Goal: Task Accomplishment & Management: Manage account settings

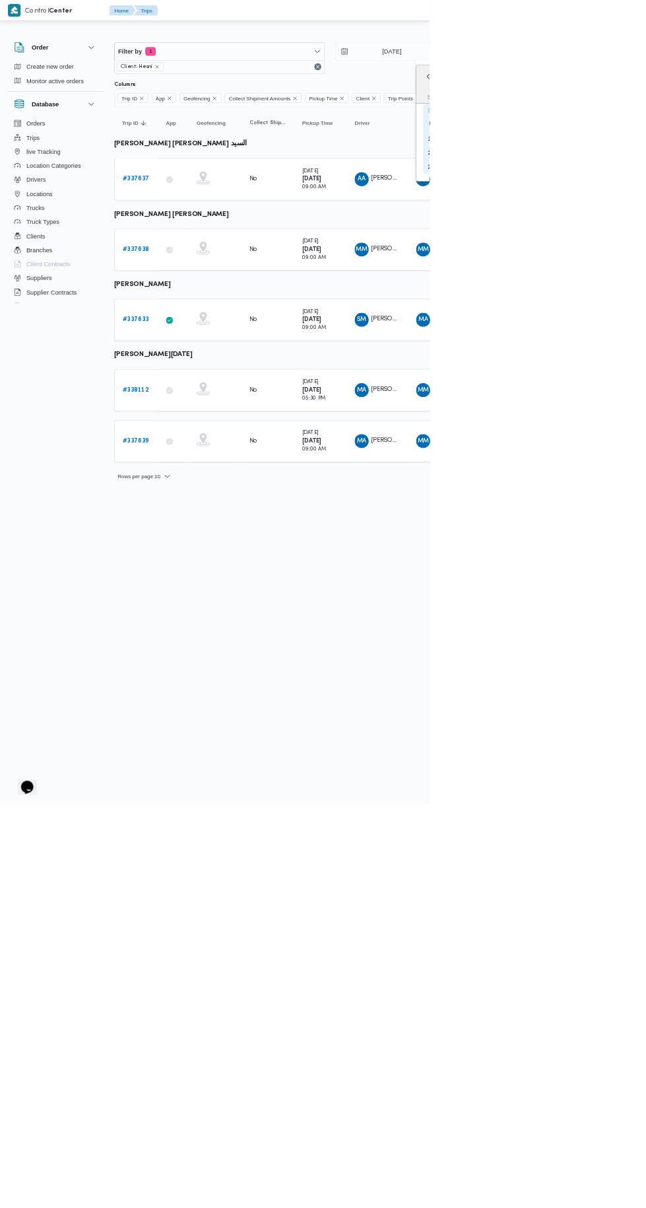
type input "[DATE]"
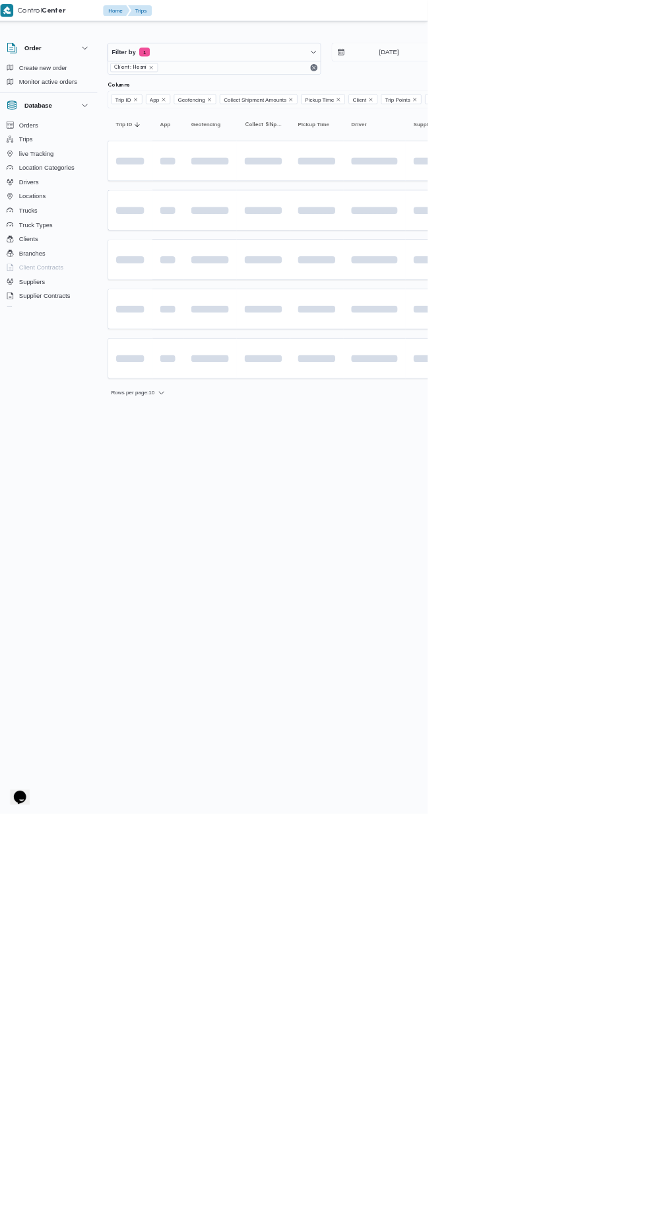
click at [615, 613] on html "Control Center Home Trips English عربي Dark mode Logout Order Create new order …" at bounding box center [323, 604] width 646 height 1208
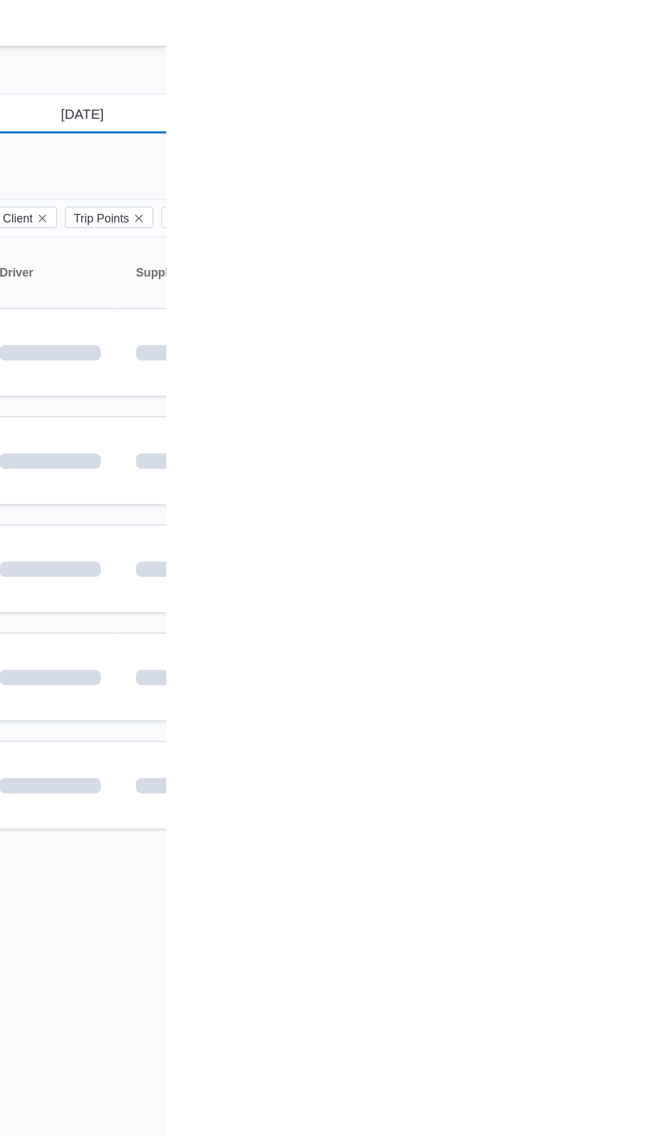
click at [604, 74] on input "[DATE]" at bounding box center [580, 77] width 150 height 26
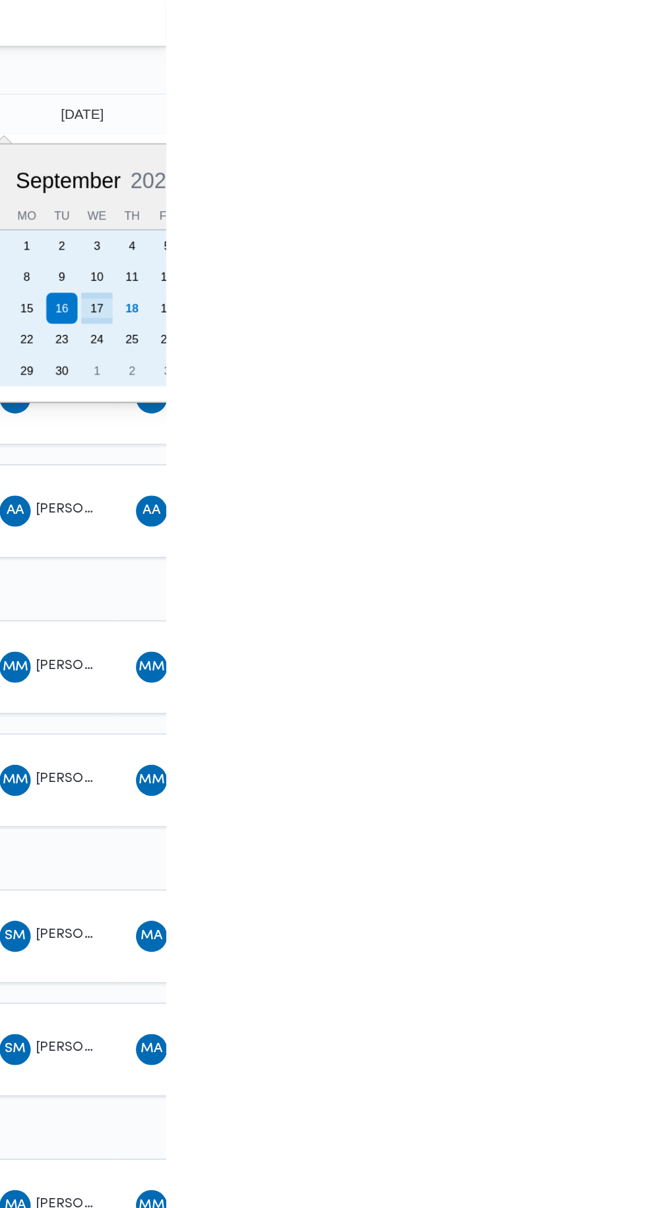
click at [607, 197] on div "10" at bounding box center [599, 187] width 21 height 21
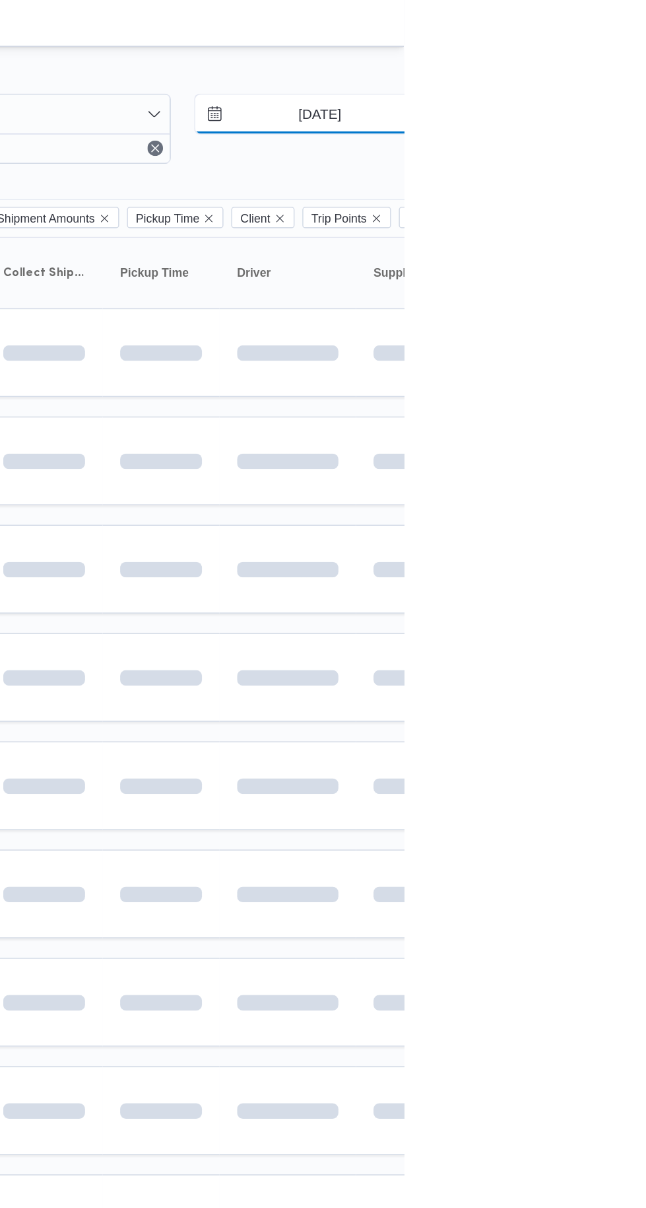
click at [596, 74] on input "[DATE]" at bounding box center [580, 77] width 150 height 26
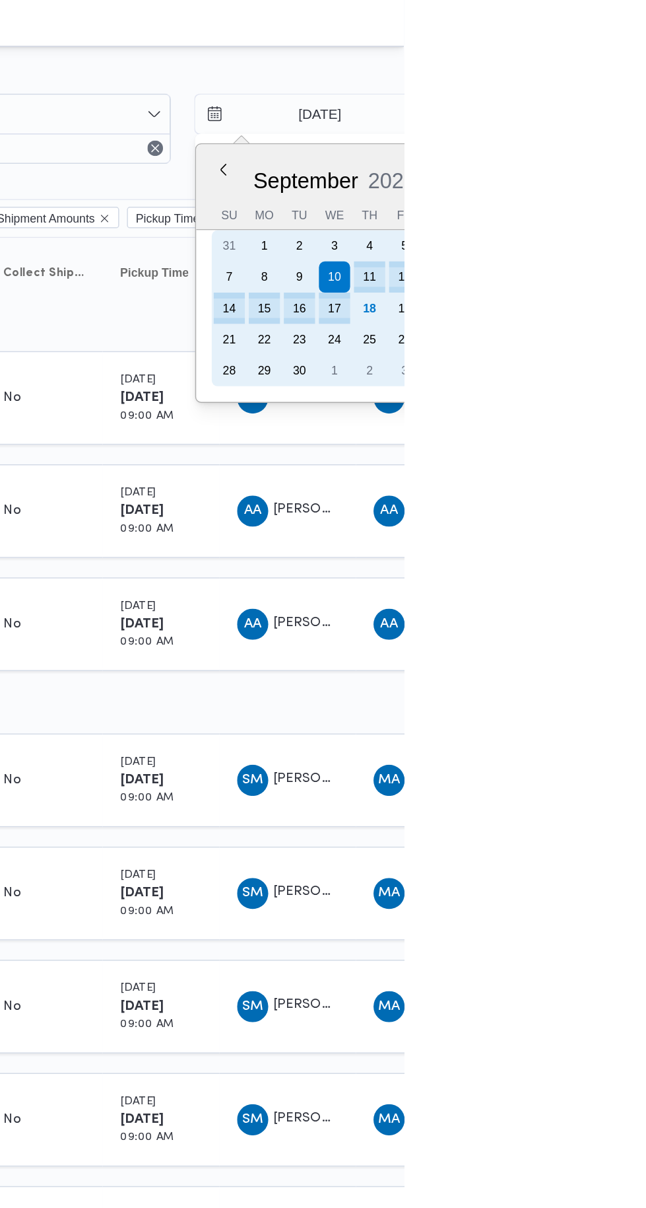
click at [598, 208] on div "17" at bounding box center [599, 208] width 21 height 21
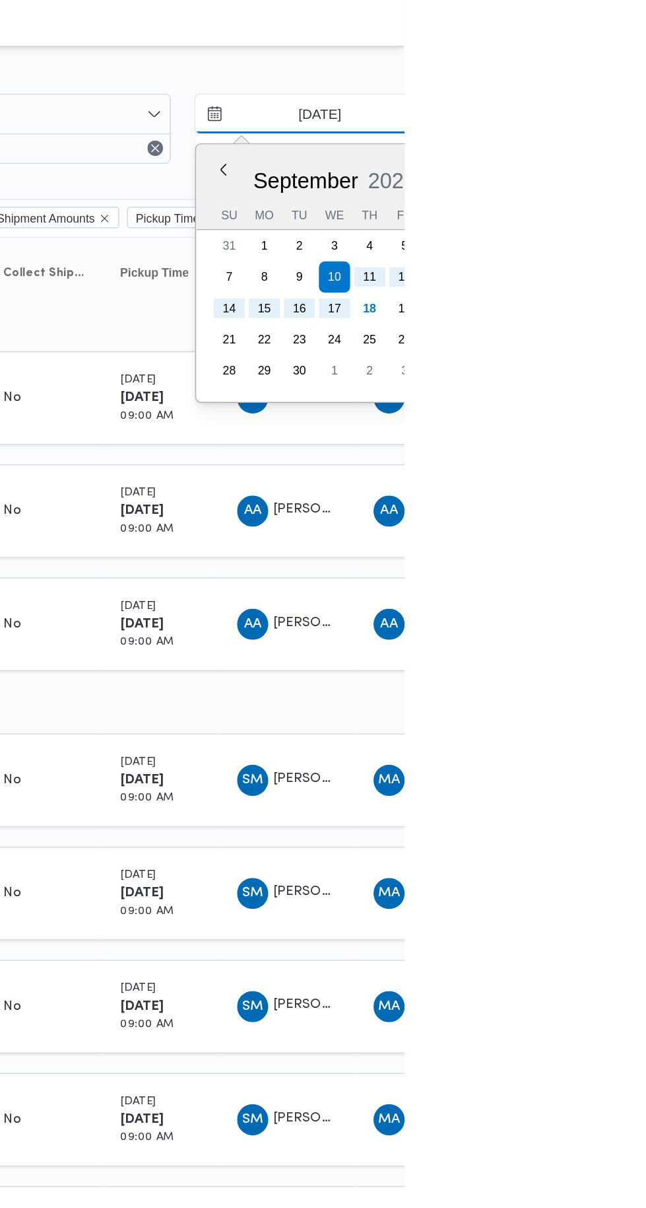
type input "[DATE]"
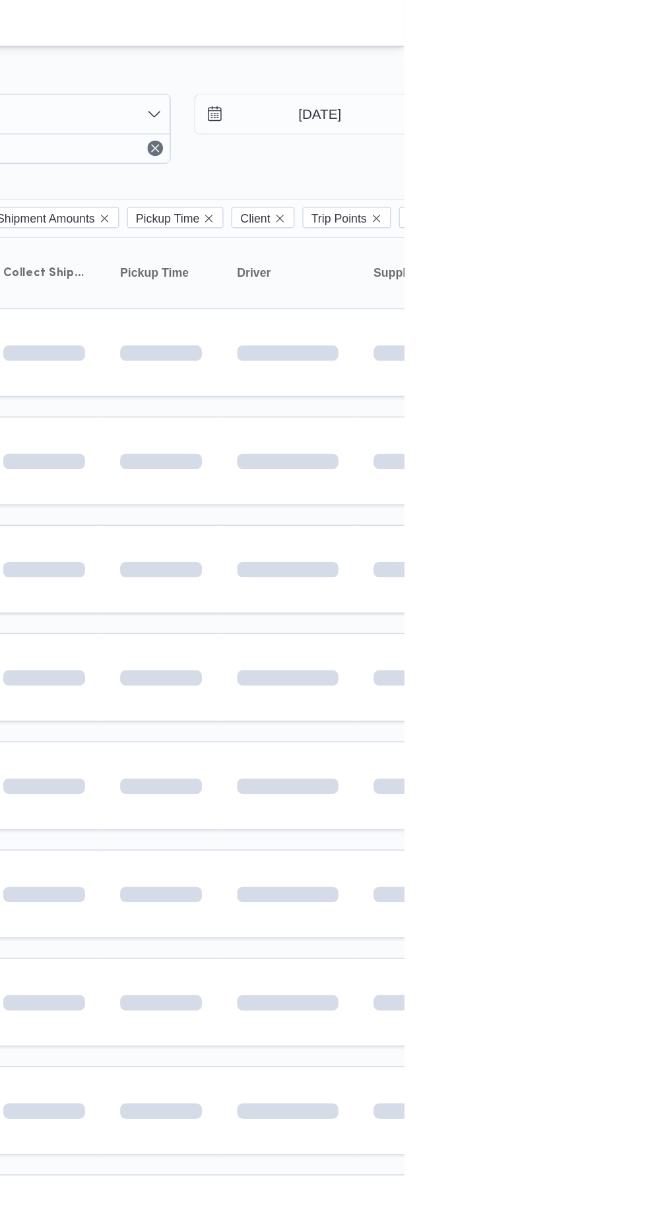
click at [646, 384] on span at bounding box center [621, 385] width 151 height 11
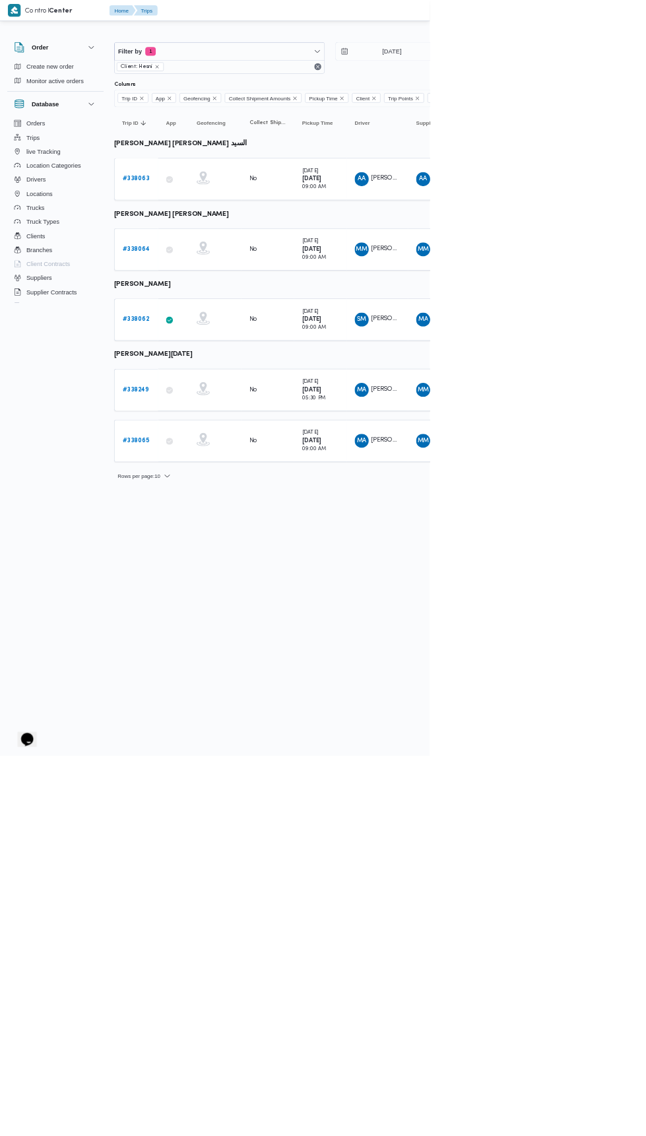
click at [197, 261] on link "# 338063" at bounding box center [204, 269] width 40 height 16
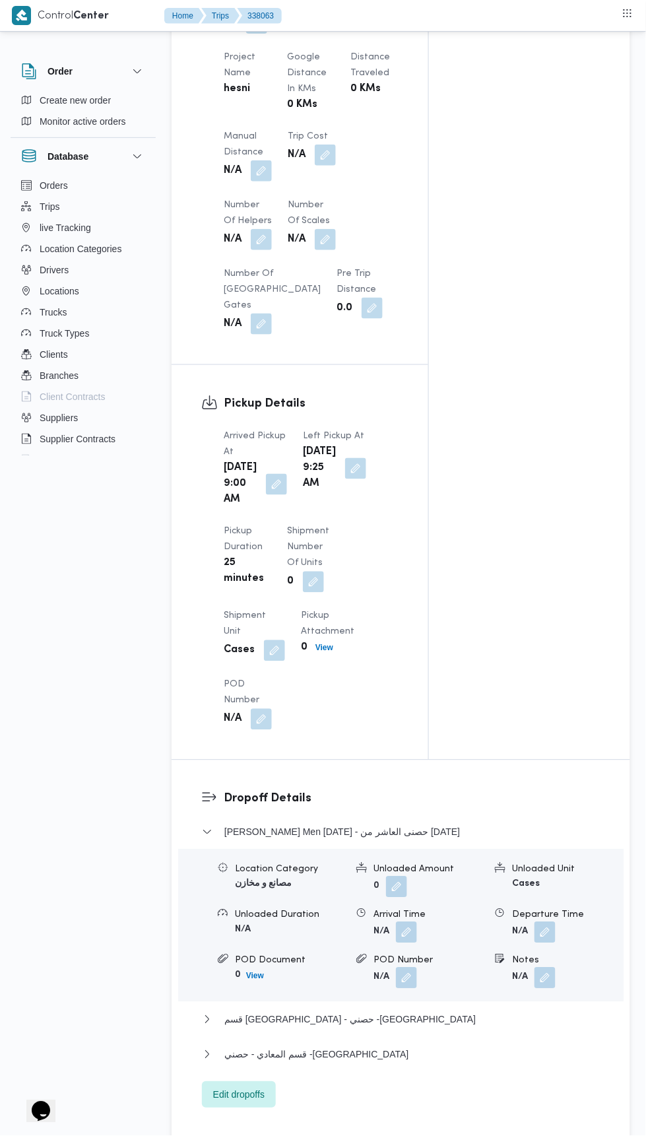
scroll to position [1062, 0]
click at [271, 183] on button "button" at bounding box center [261, 172] width 21 height 21
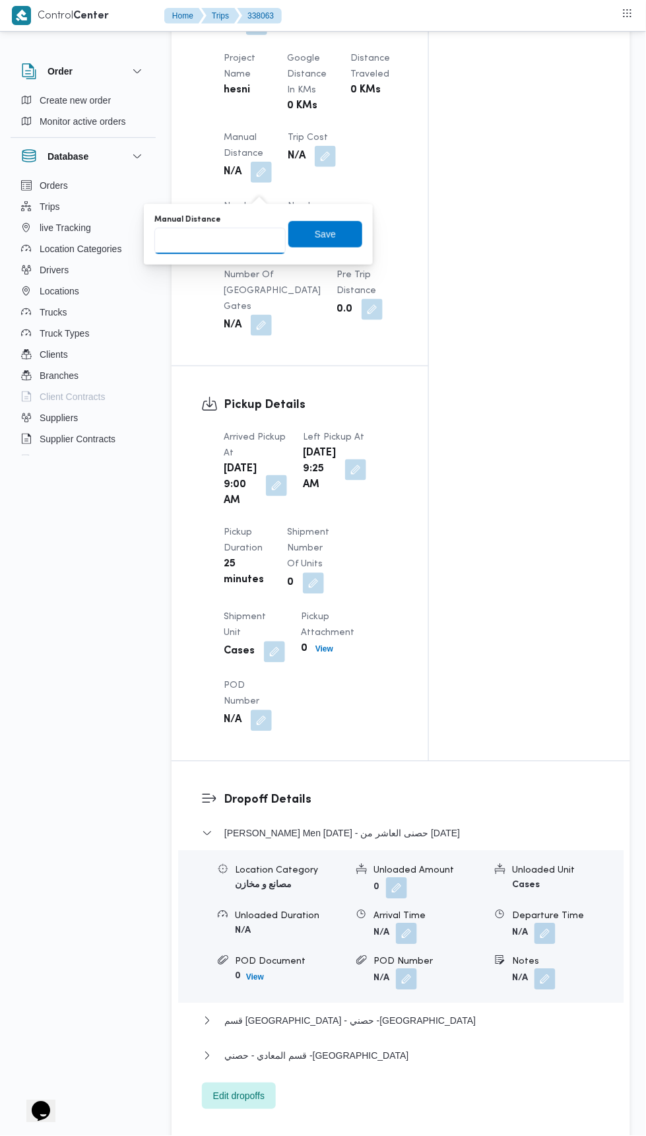
click at [254, 244] on input "Manual Distance" at bounding box center [220, 241] width 131 height 26
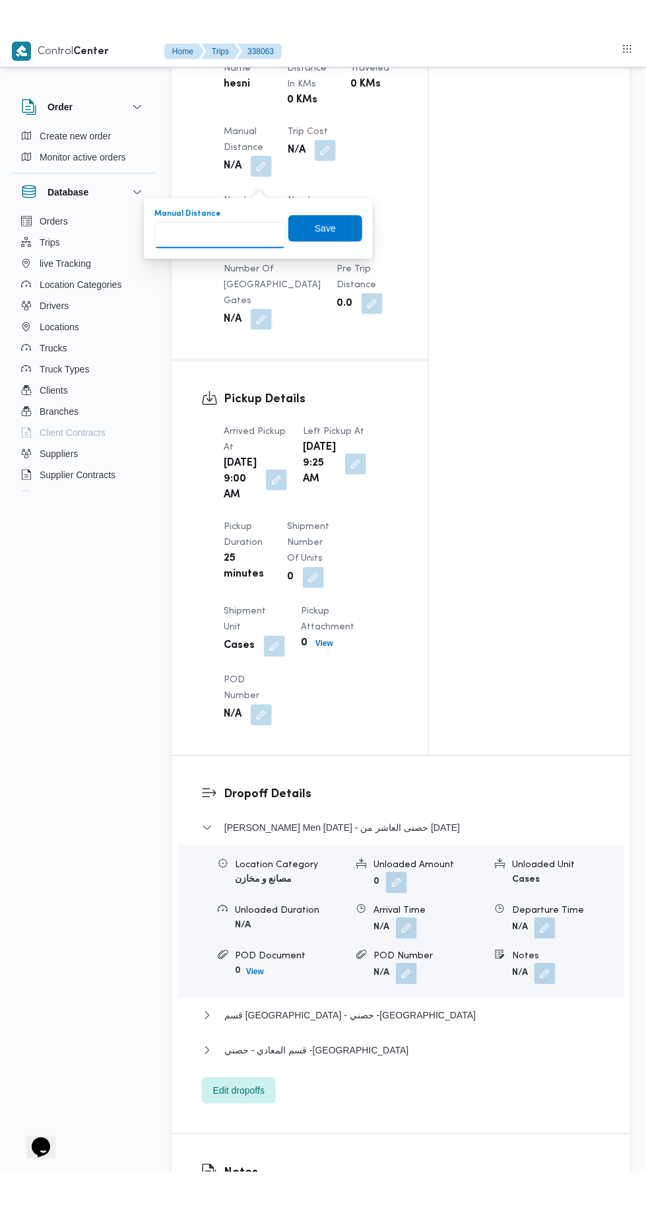
scroll to position [1118, 0]
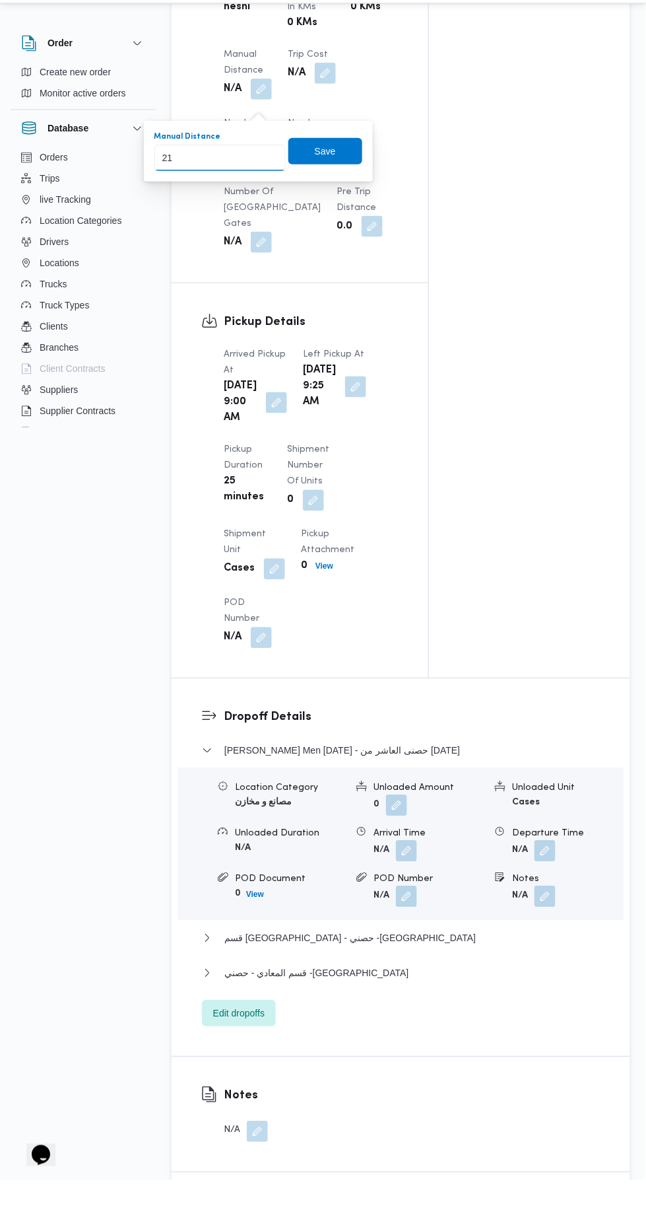
type input "210"
click at [337, 171] on span "Save" at bounding box center [326, 179] width 74 height 26
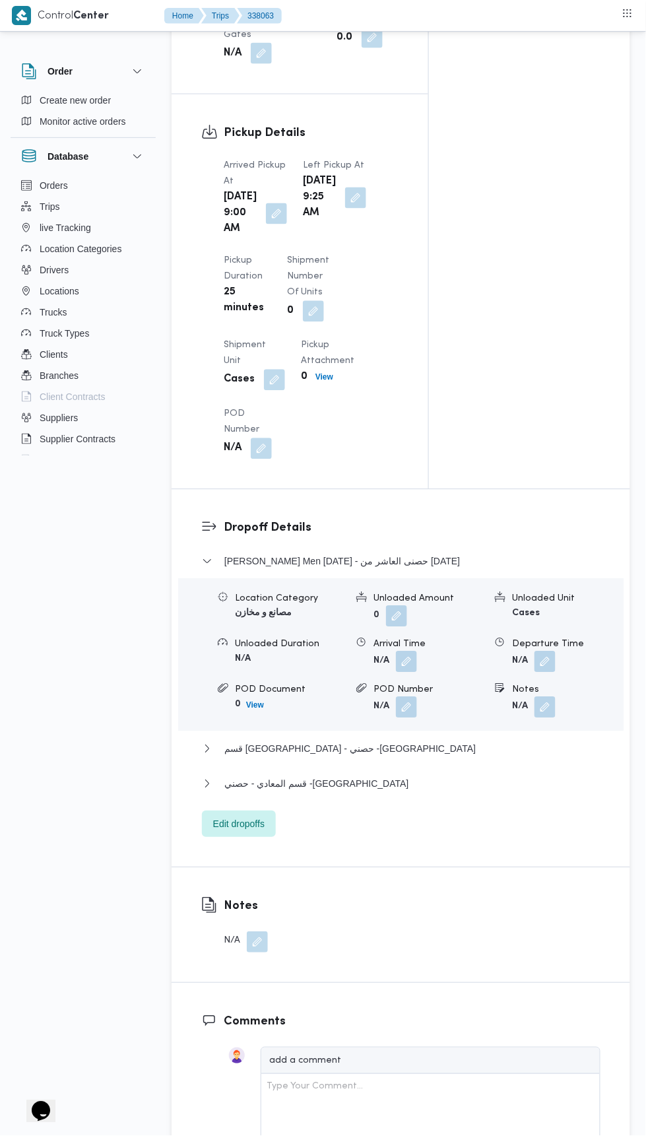
scroll to position [1335, 0]
click at [263, 837] on span "Edit dropoffs" at bounding box center [239, 824] width 74 height 26
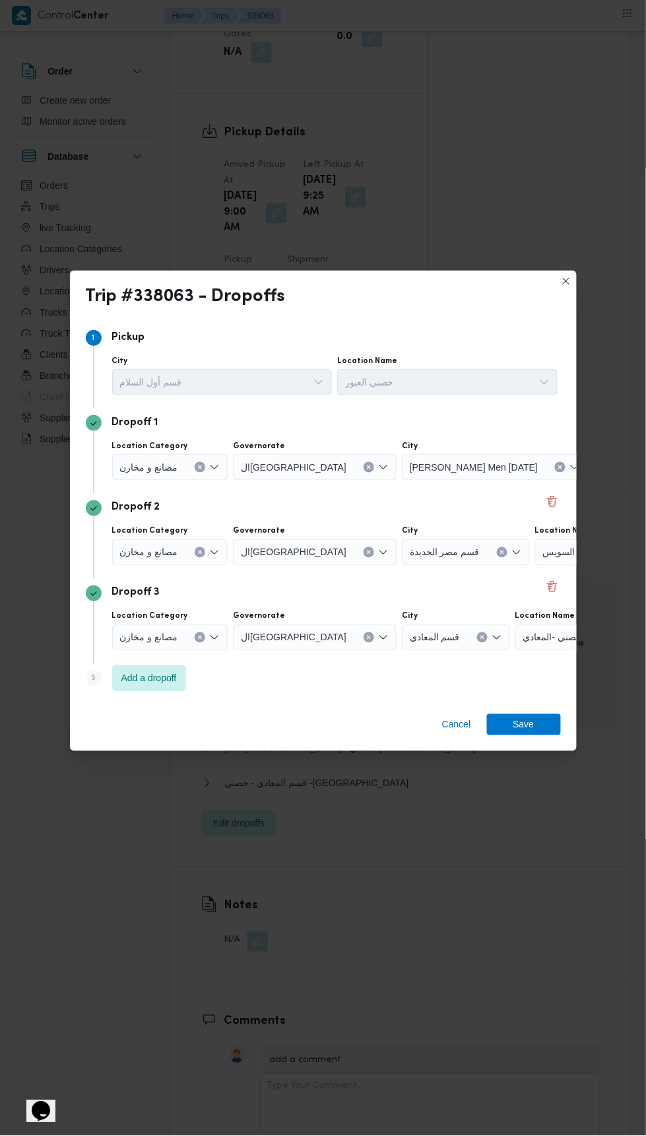
click at [543, 548] on span "حصني -جسر السويس" at bounding box center [585, 552] width 84 height 15
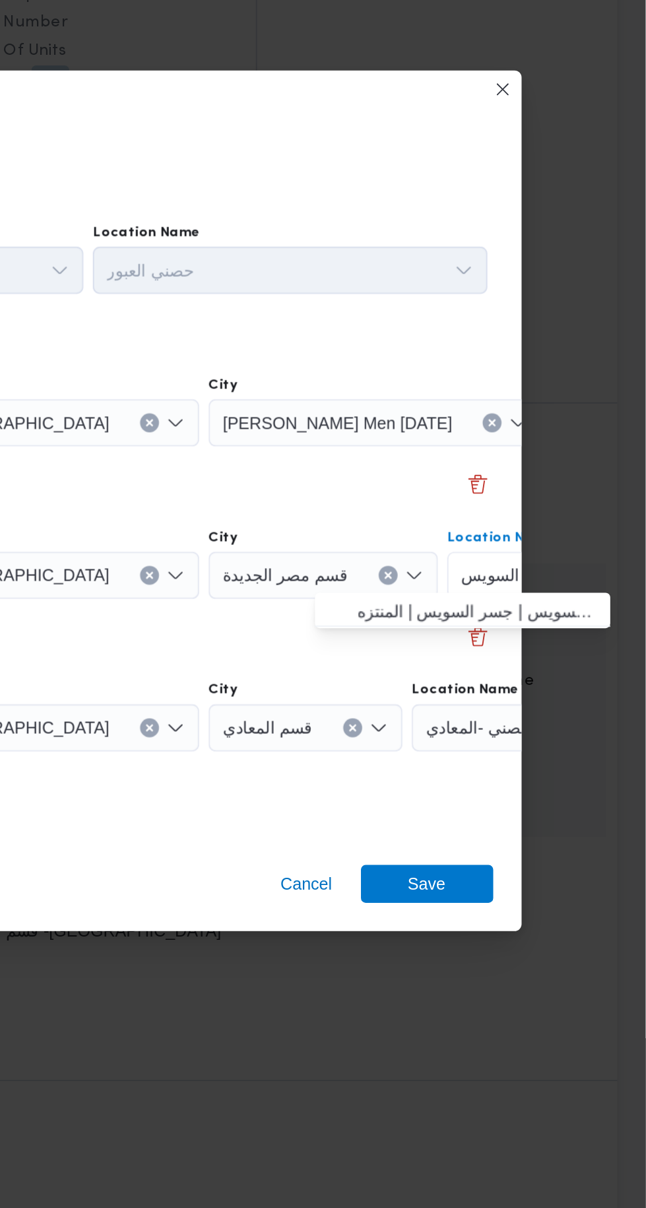
type input "Ml"
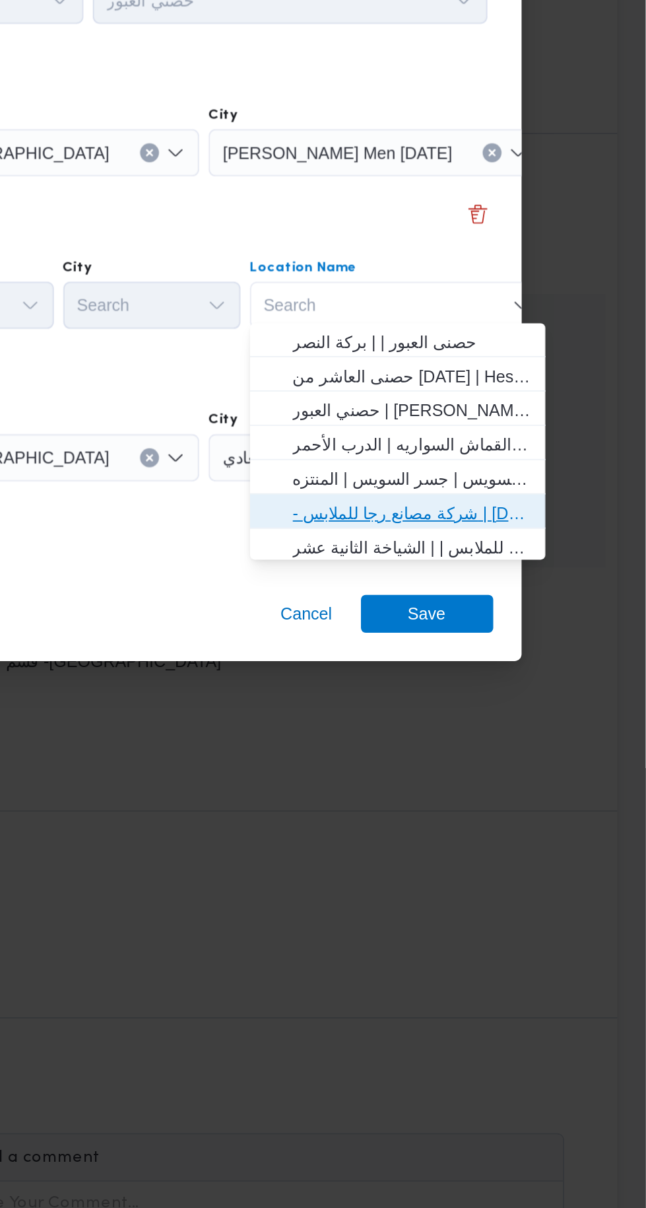
click at [543, 697] on span "- شركة مصانع رجا للملابس | [DATE] Clothing Co. | الشياخة الثانية عشر" at bounding box center [515, 701] width 133 height 16
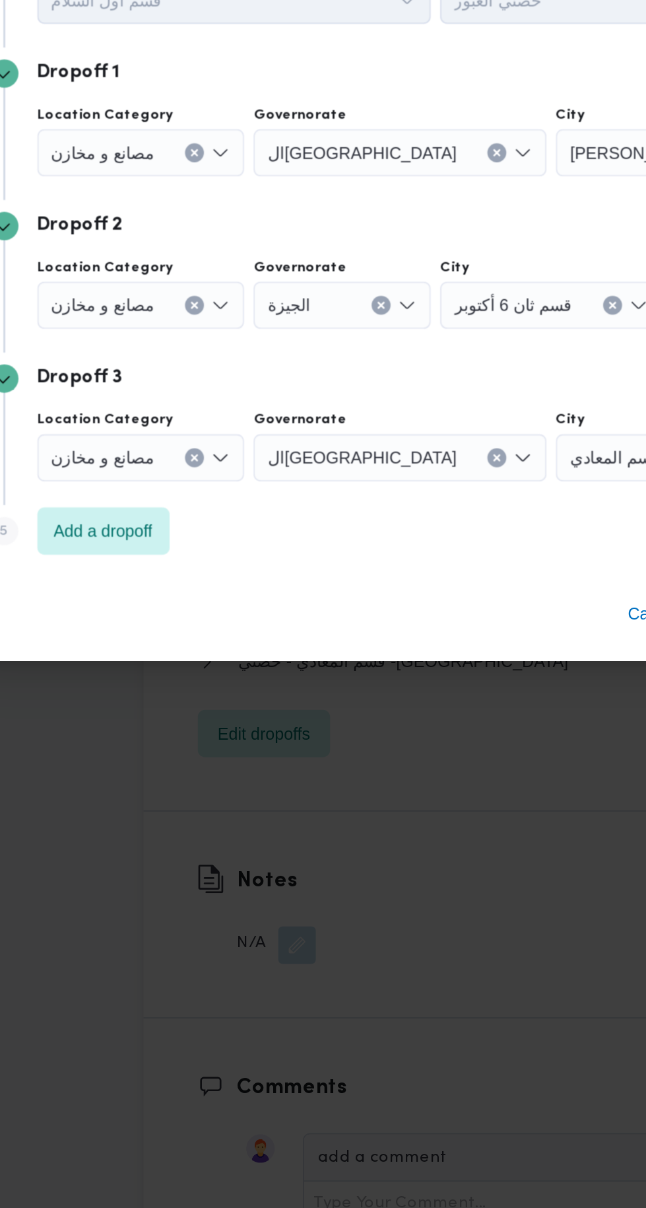
click at [199, 669] on icon "Clear input" at bounding box center [200, 670] width 3 height 3
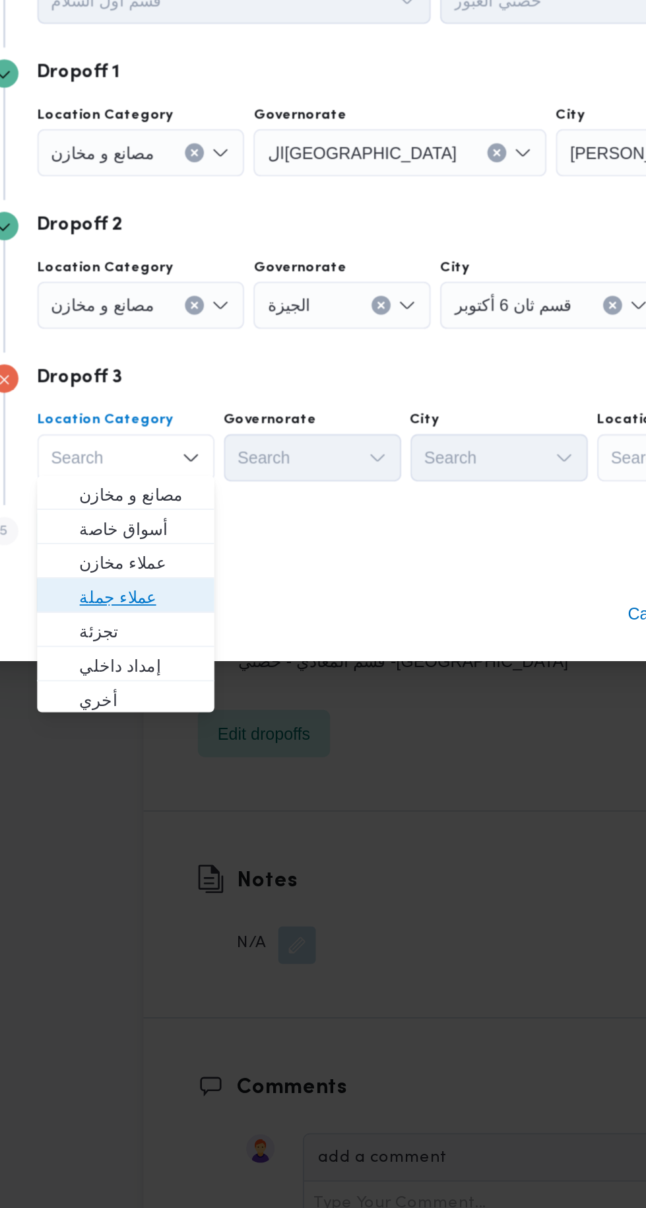
click at [192, 742] on span "عملاء جملة" at bounding box center [169, 748] width 67 height 16
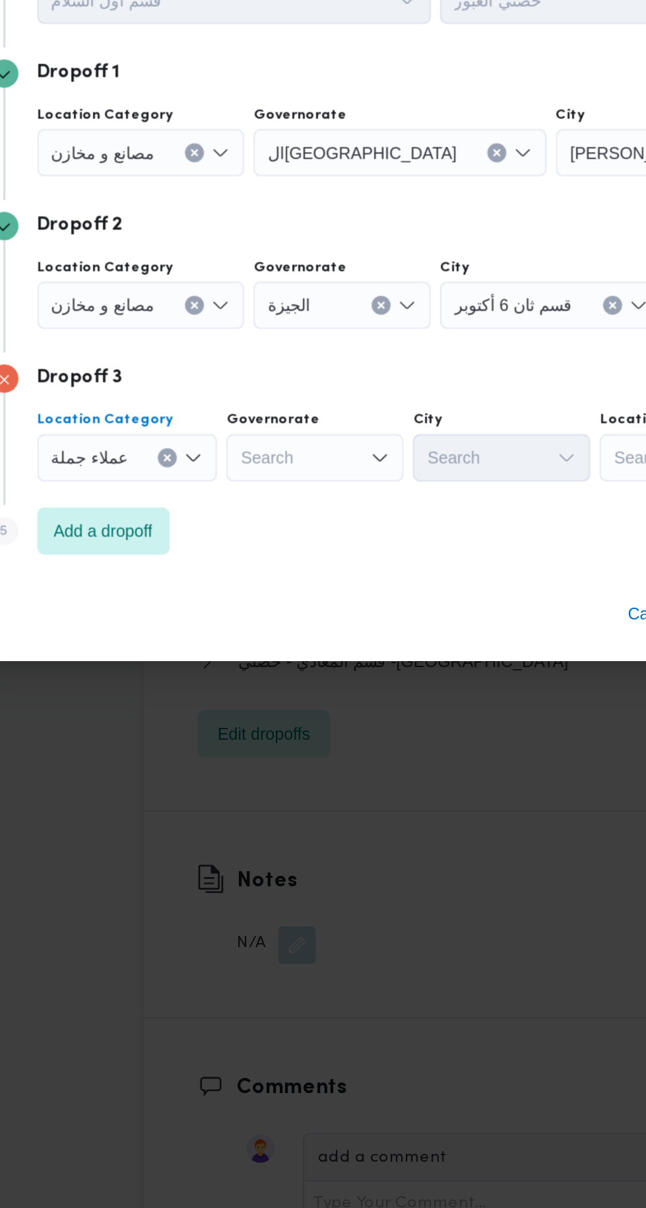
click at [275, 657] on div "Search" at bounding box center [267, 670] width 99 height 26
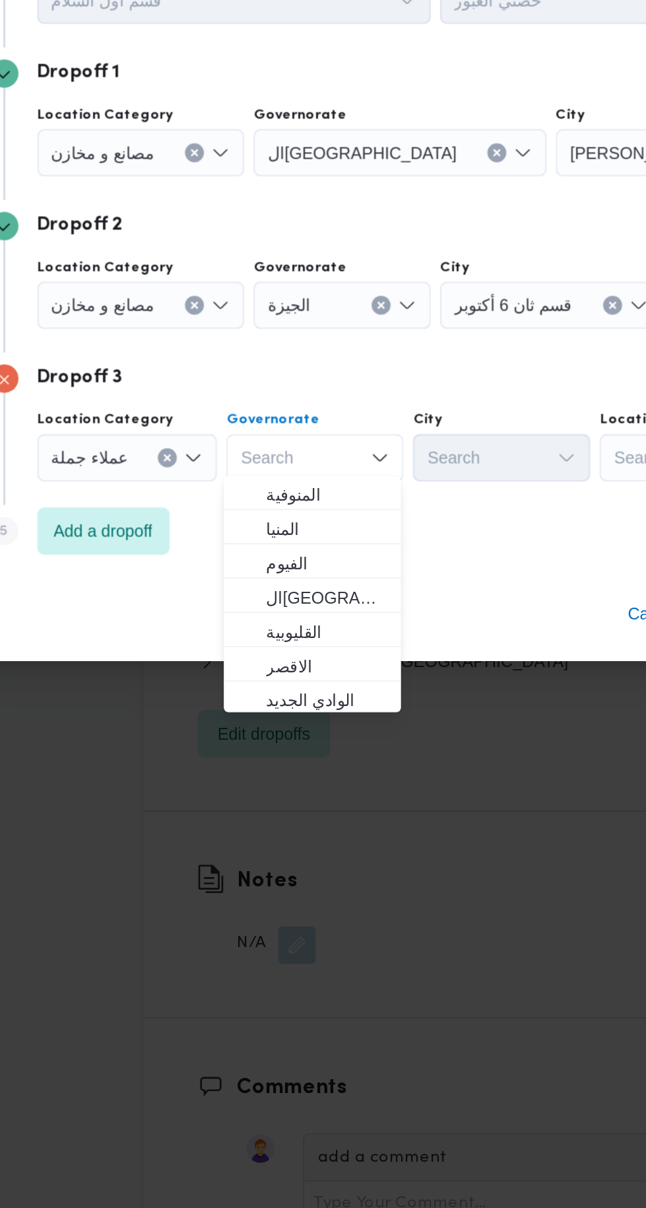
scroll to position [135, 0]
click at [290, 747] on span "ال[GEOGRAPHIC_DATA]" at bounding box center [273, 748] width 67 height 16
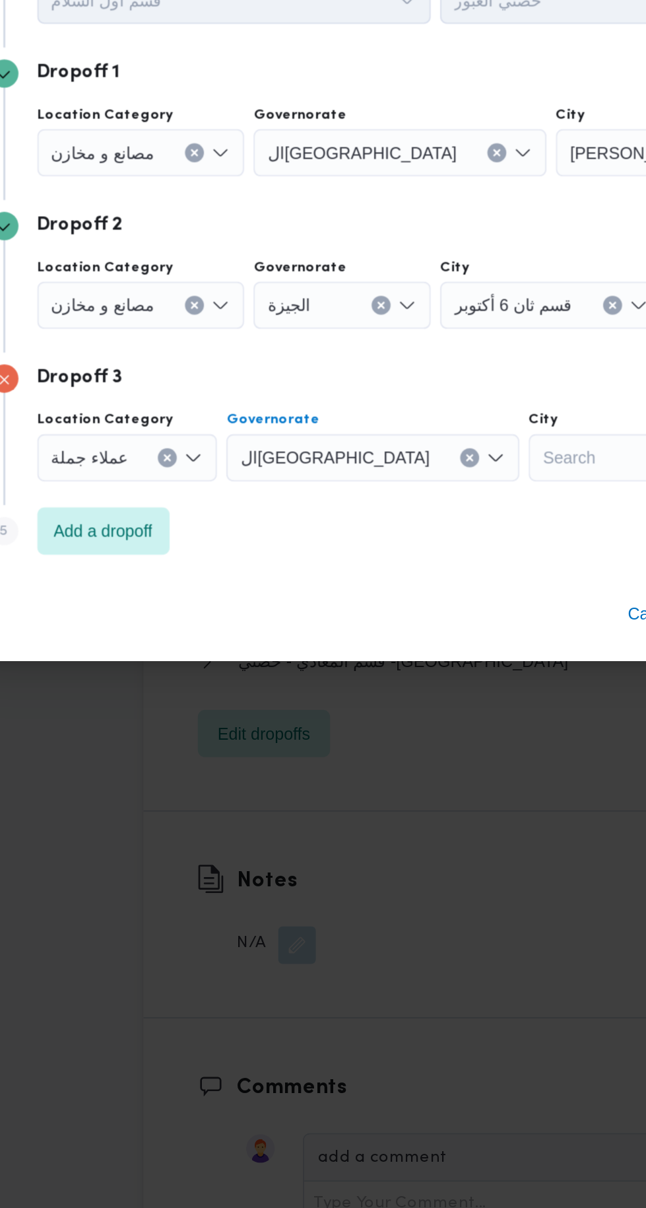
click at [387, 677] on div "Search" at bounding box center [436, 670] width 99 height 26
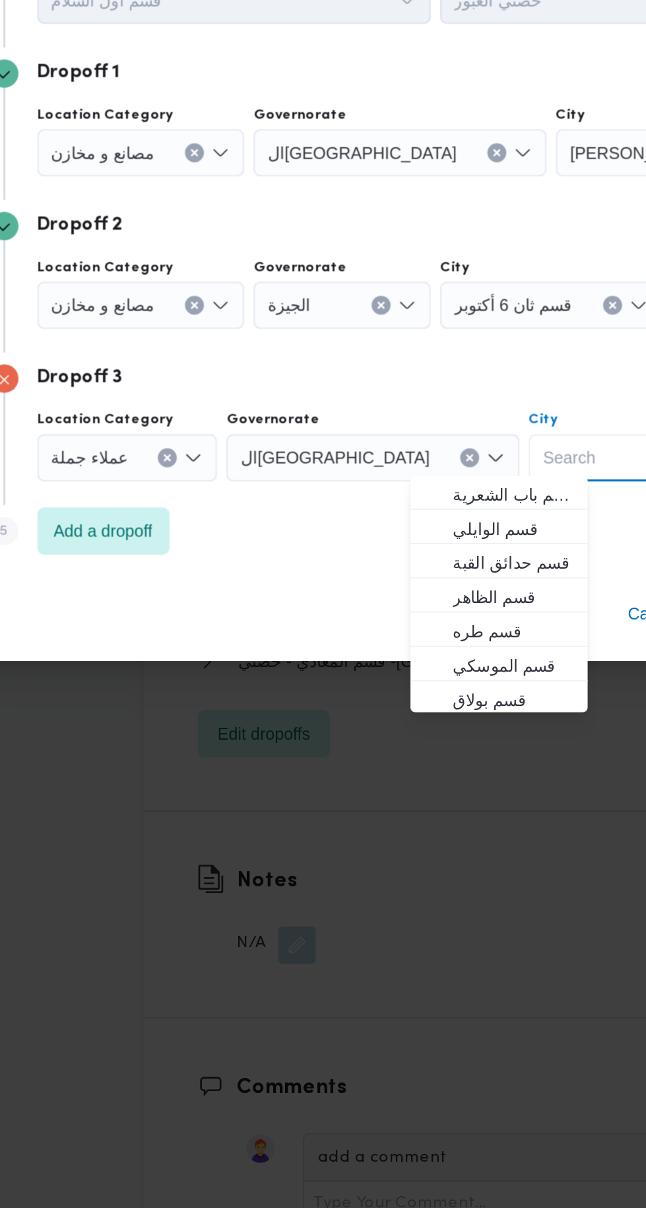
type input "A"
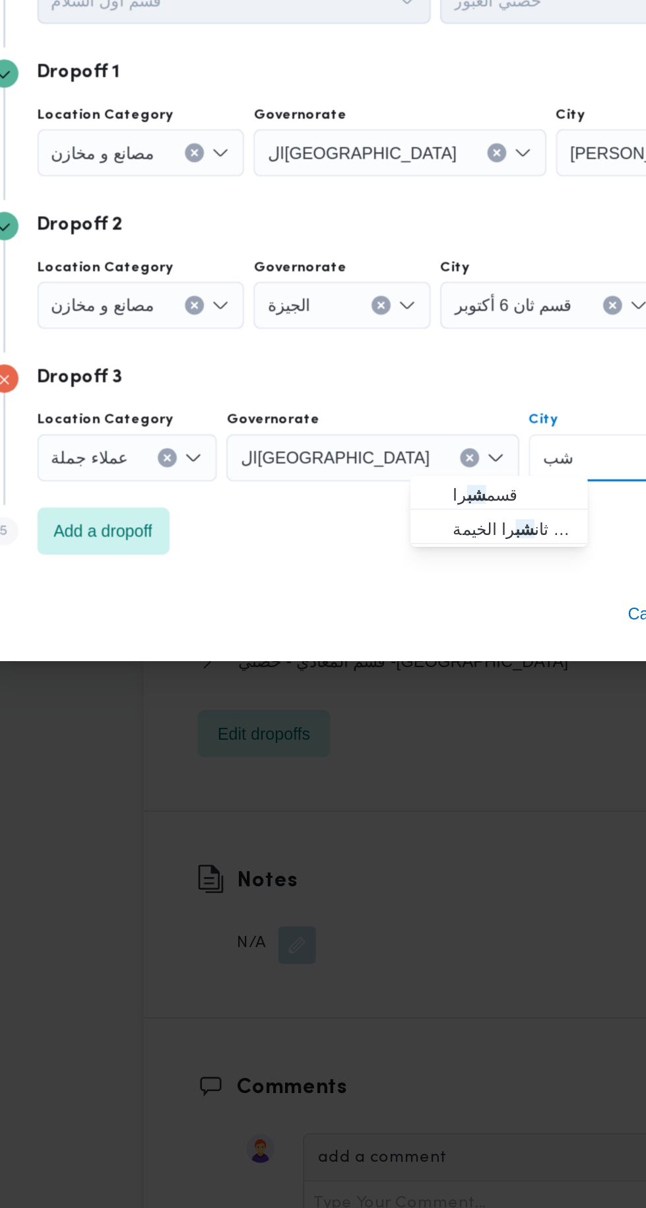
type input "شب"
click at [367, 688] on span "قسم شب را" at bounding box center [378, 691] width 67 height 16
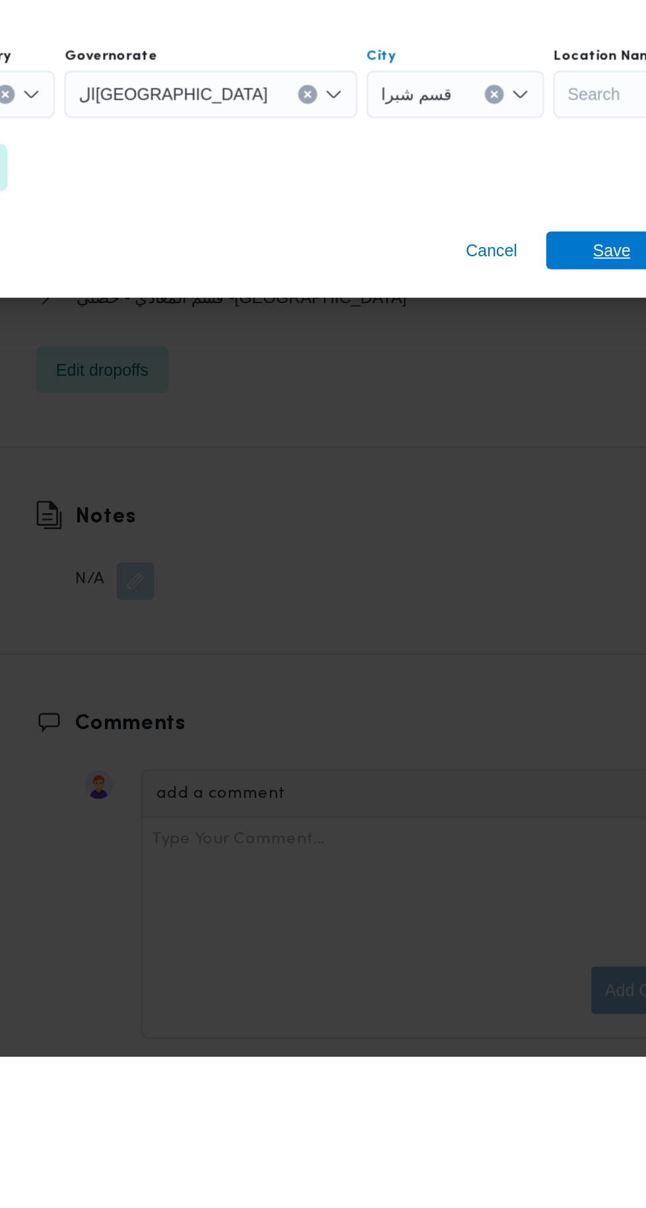
click at [512, 753] on span "Save" at bounding box center [524, 757] width 74 height 21
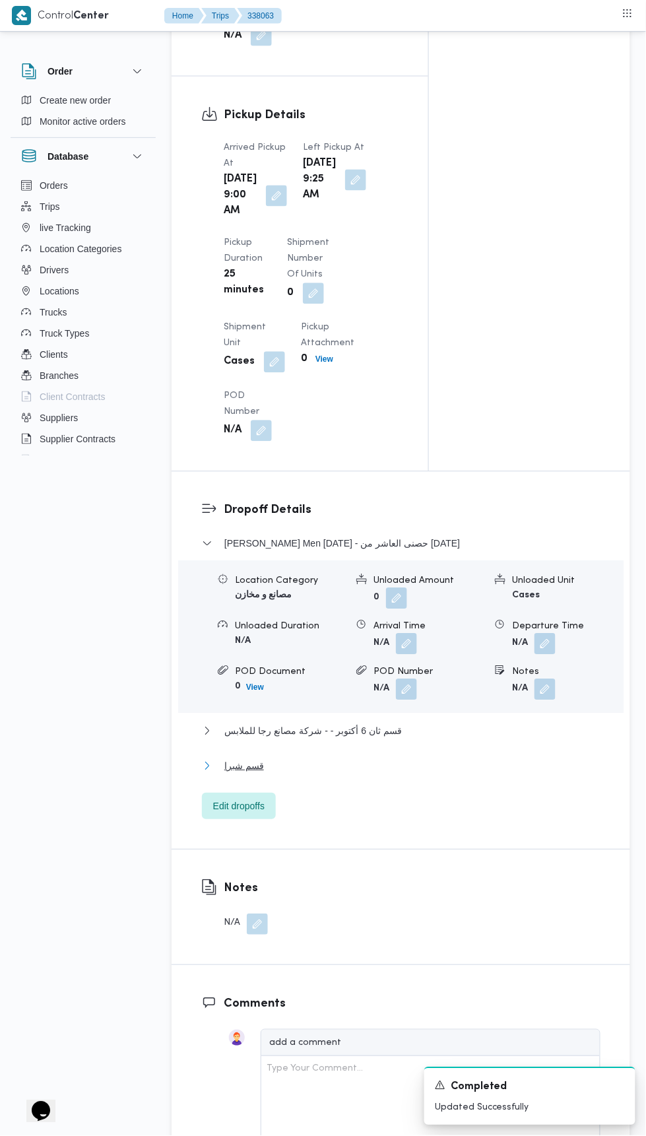
click at [362, 775] on button "قسم شبرا" at bounding box center [401, 767] width 399 height 16
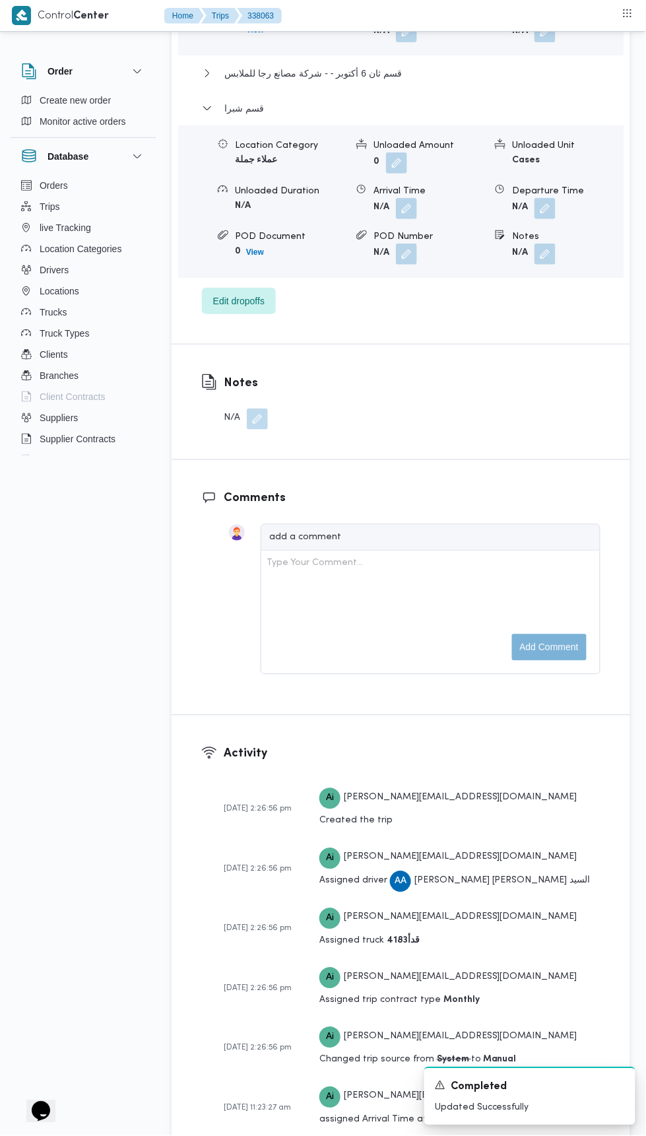
scroll to position [2045, 0]
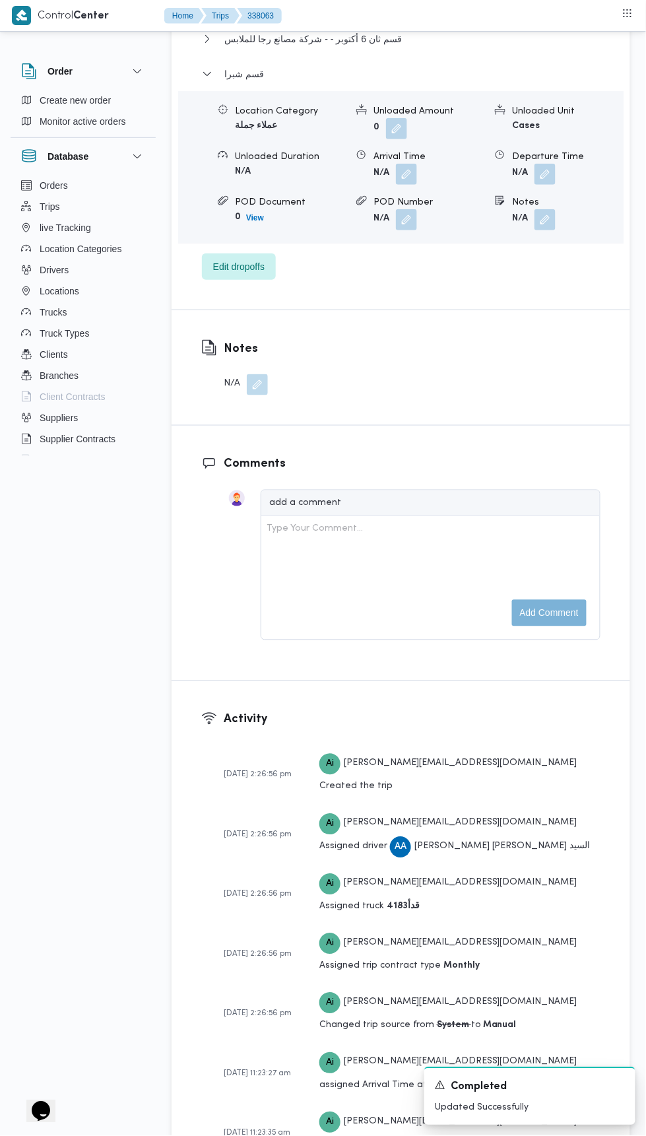
click at [546, 185] on button "button" at bounding box center [545, 174] width 21 height 21
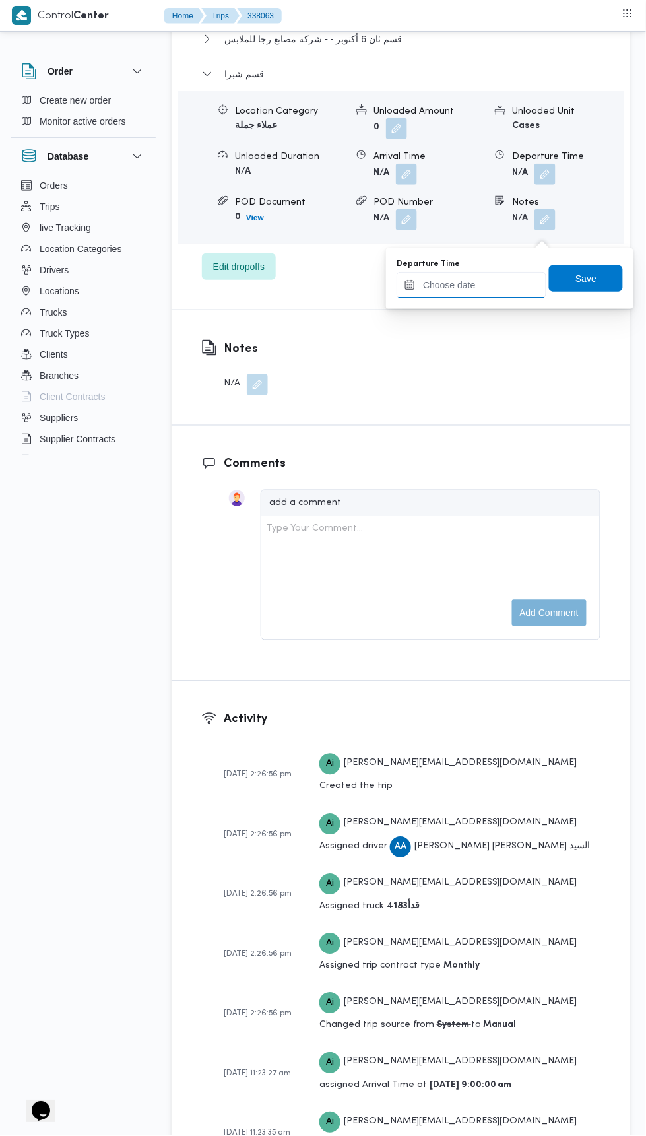
click at [498, 284] on input "Departure Time" at bounding box center [472, 285] width 150 height 26
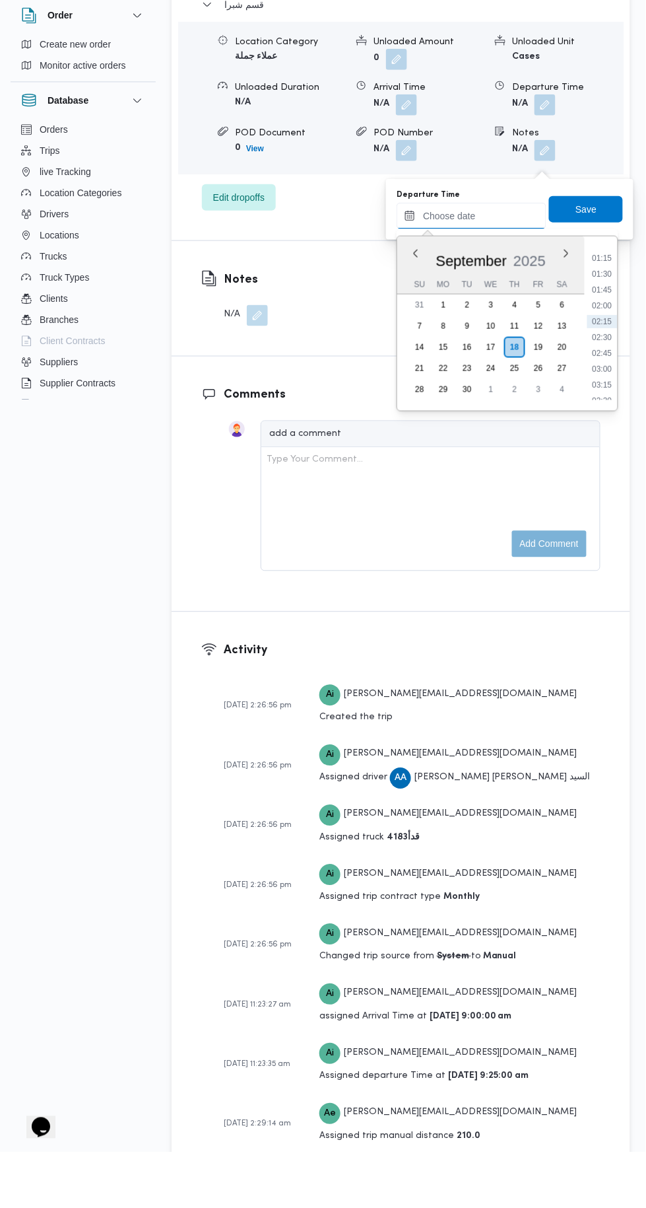
scroll to position [80, 0]
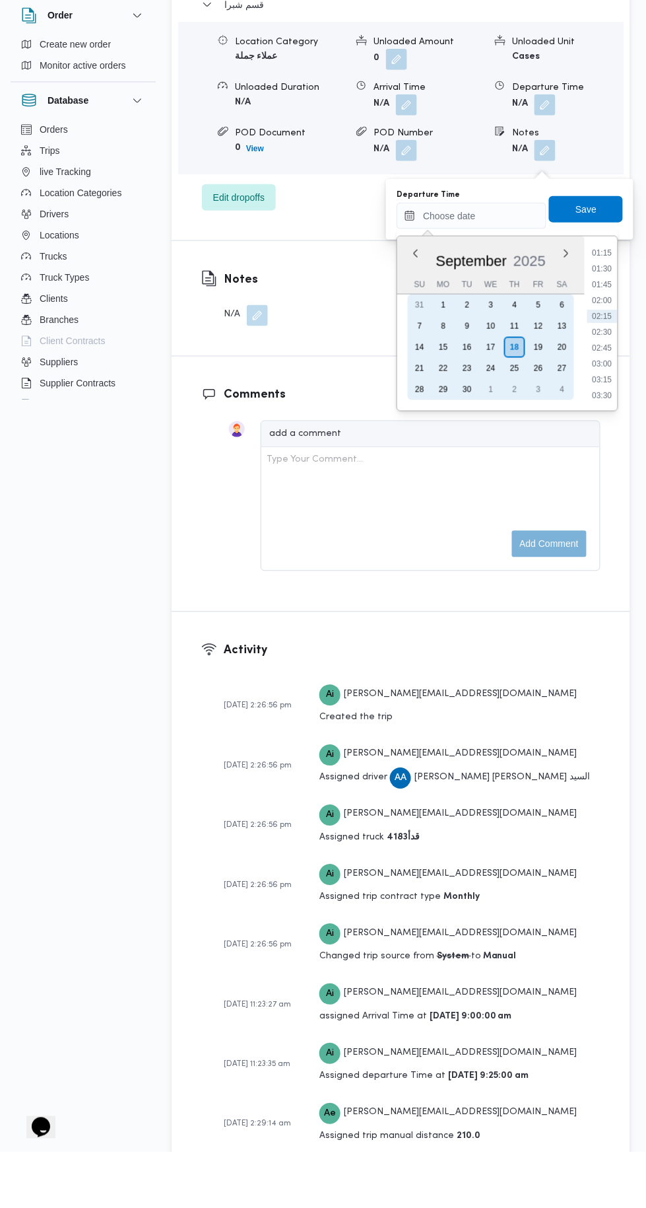
click at [491, 380] on div "10" at bounding box center [491, 381] width 21 height 21
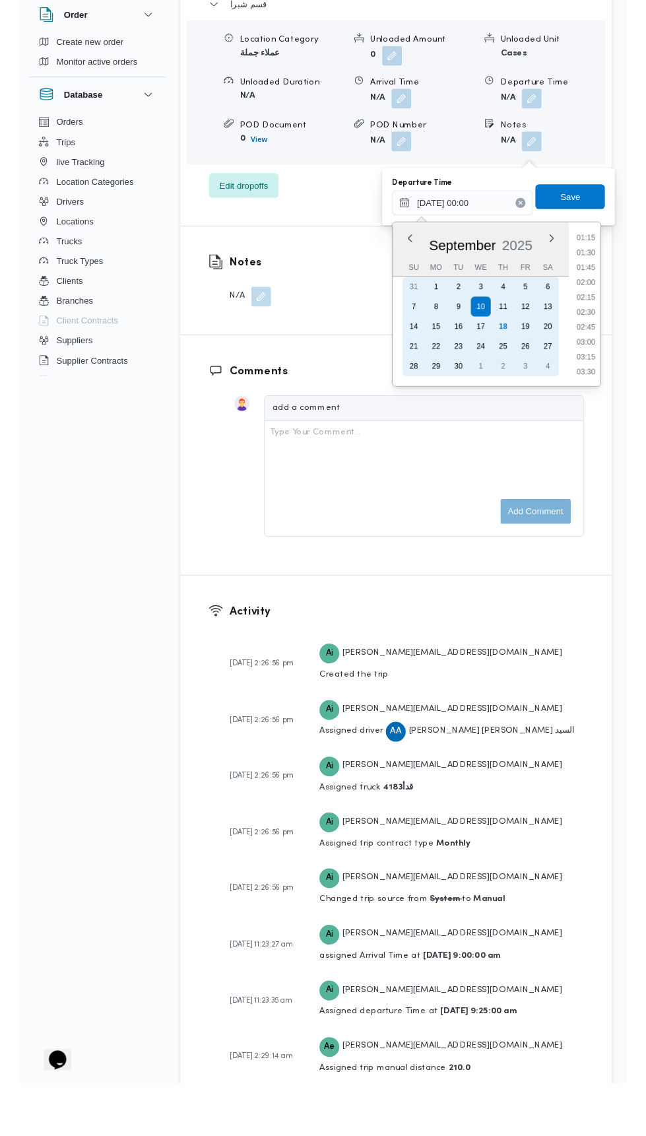
scroll to position [0, 0]
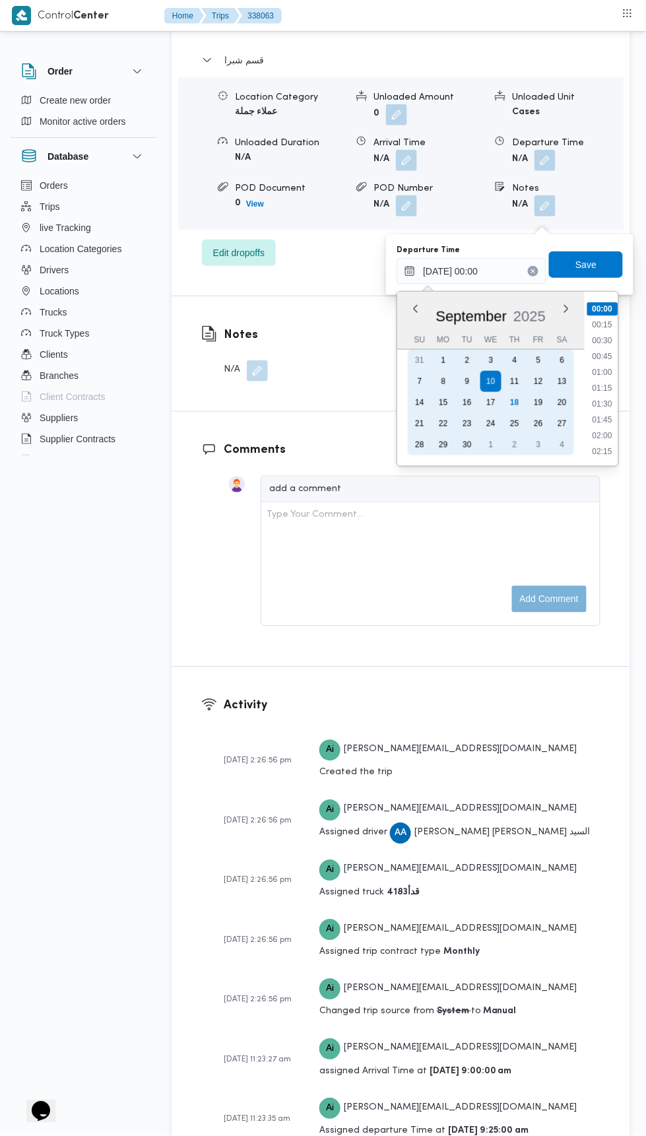
click at [491, 351] on div "3" at bounding box center [491, 360] width 21 height 21
click at [514, 401] on div "18" at bounding box center [514, 402] width 21 height 21
click at [491, 401] on div "17" at bounding box center [491, 402] width 21 height 21
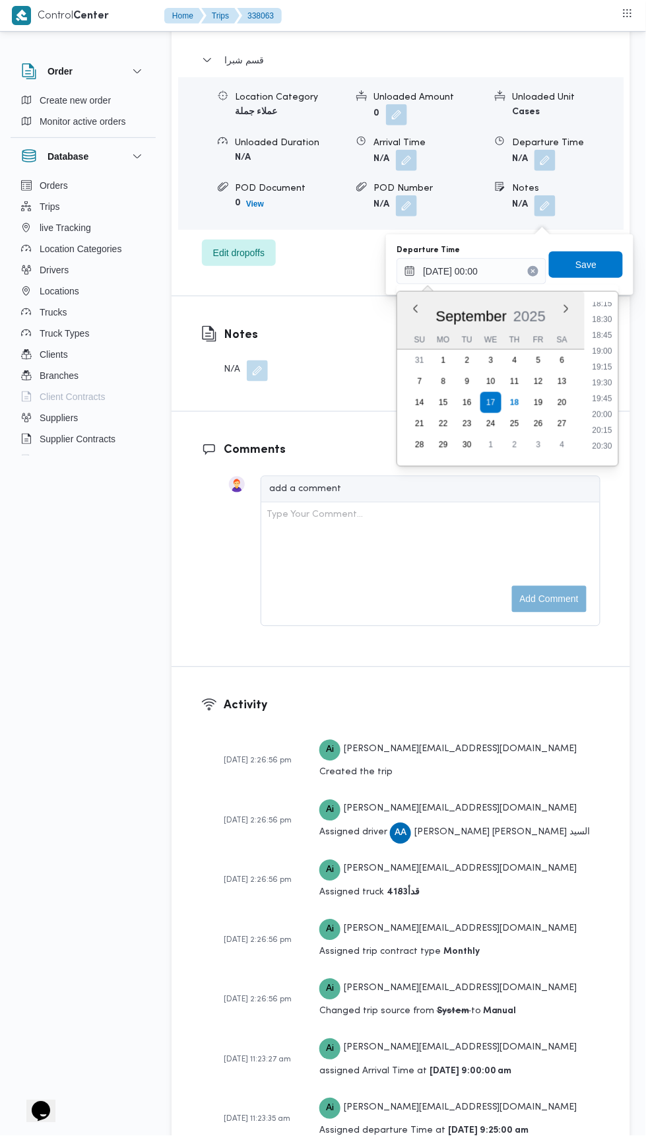
click at [600, 351] on li "19:00" at bounding box center [603, 351] width 30 height 13
type input "[DATE] 19:00"
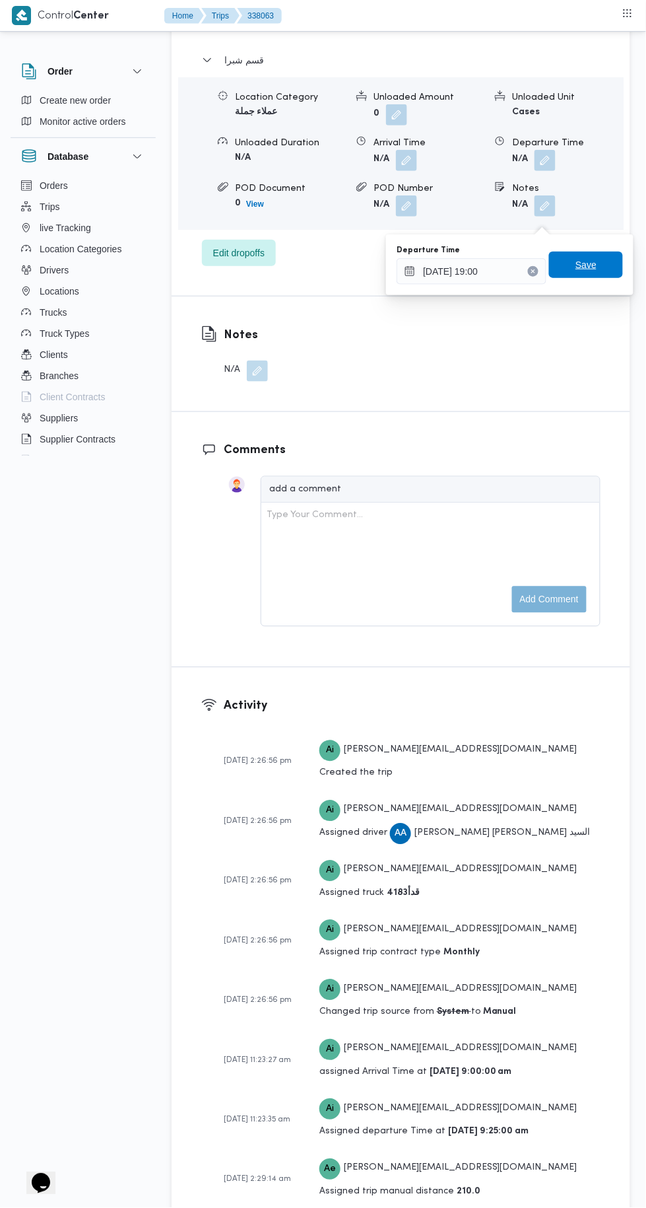
click at [605, 264] on span "Save" at bounding box center [586, 265] width 74 height 26
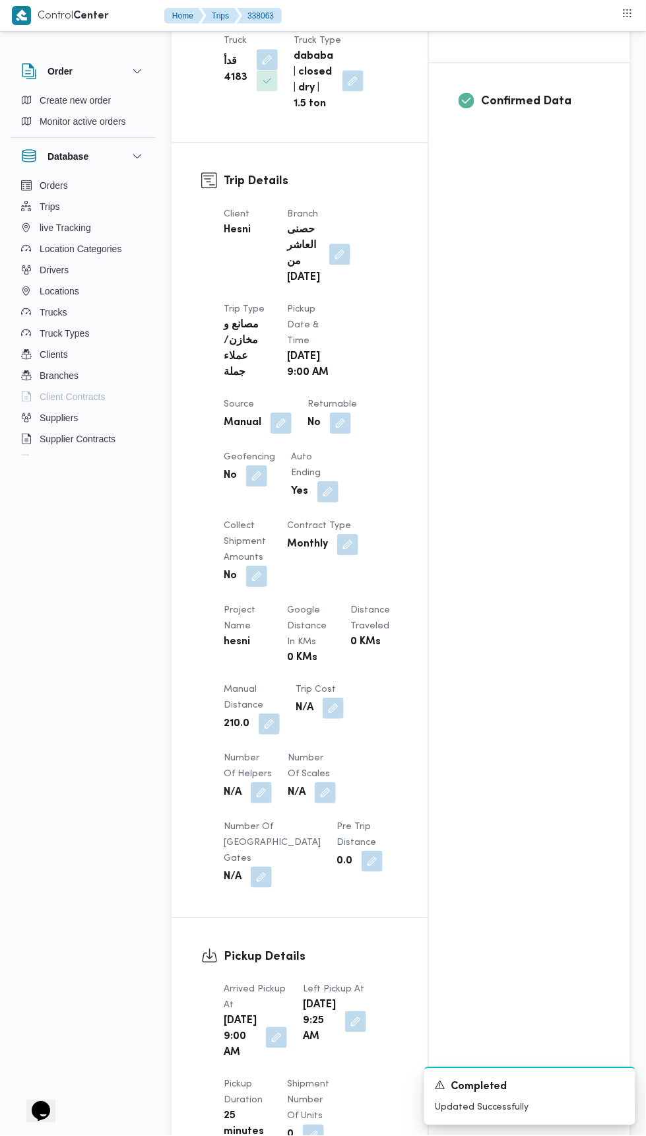
scroll to position [0, 0]
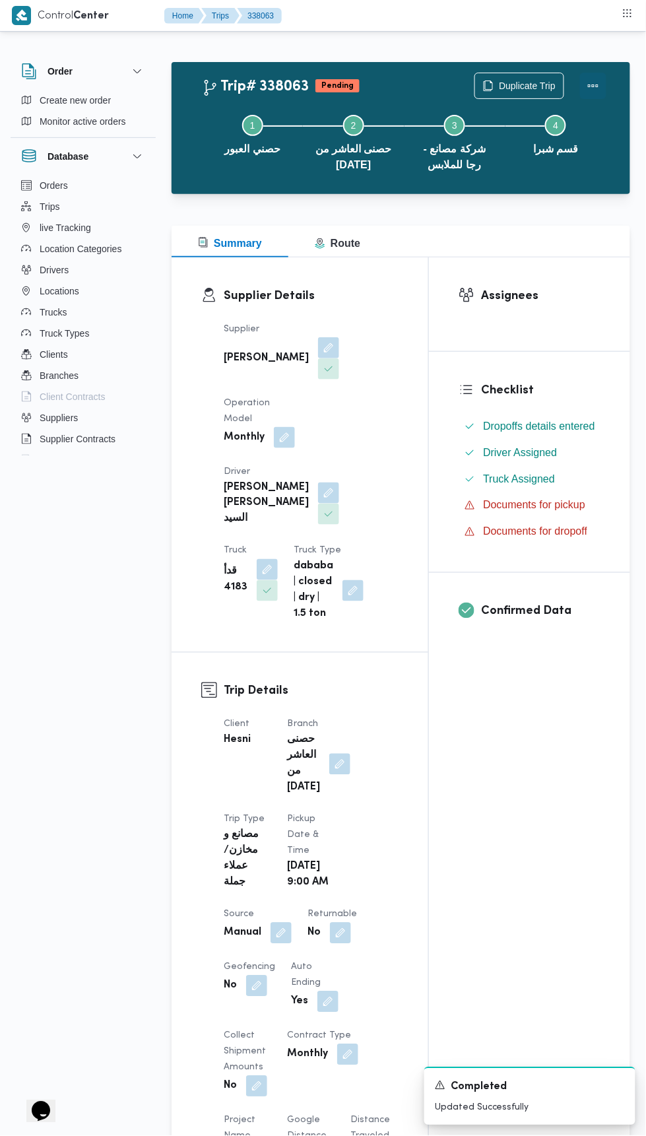
click at [600, 79] on button "Actions" at bounding box center [593, 86] width 26 height 26
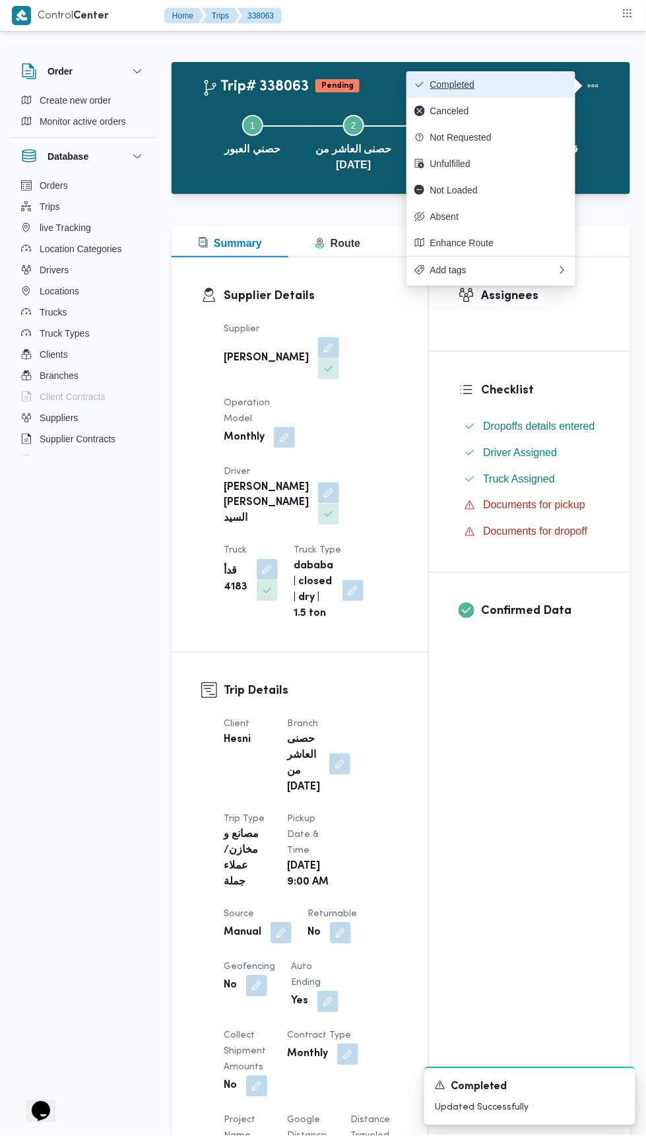
click at [543, 88] on span "Completed" at bounding box center [498, 84] width 137 height 11
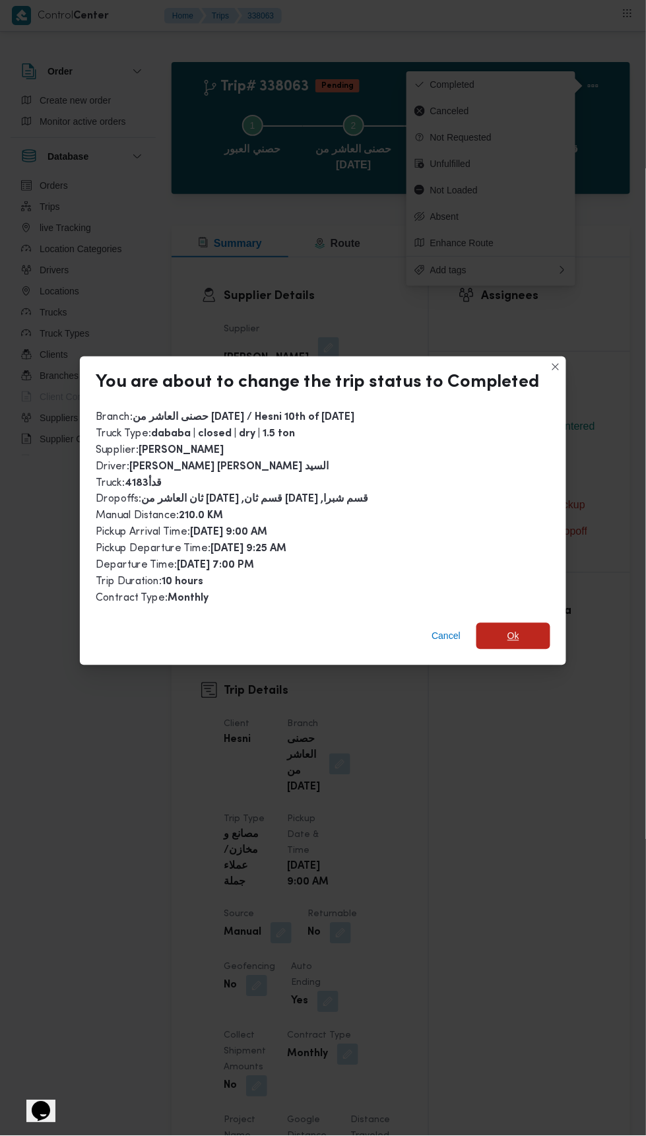
click at [508, 632] on span "Ok" at bounding box center [514, 637] width 12 height 16
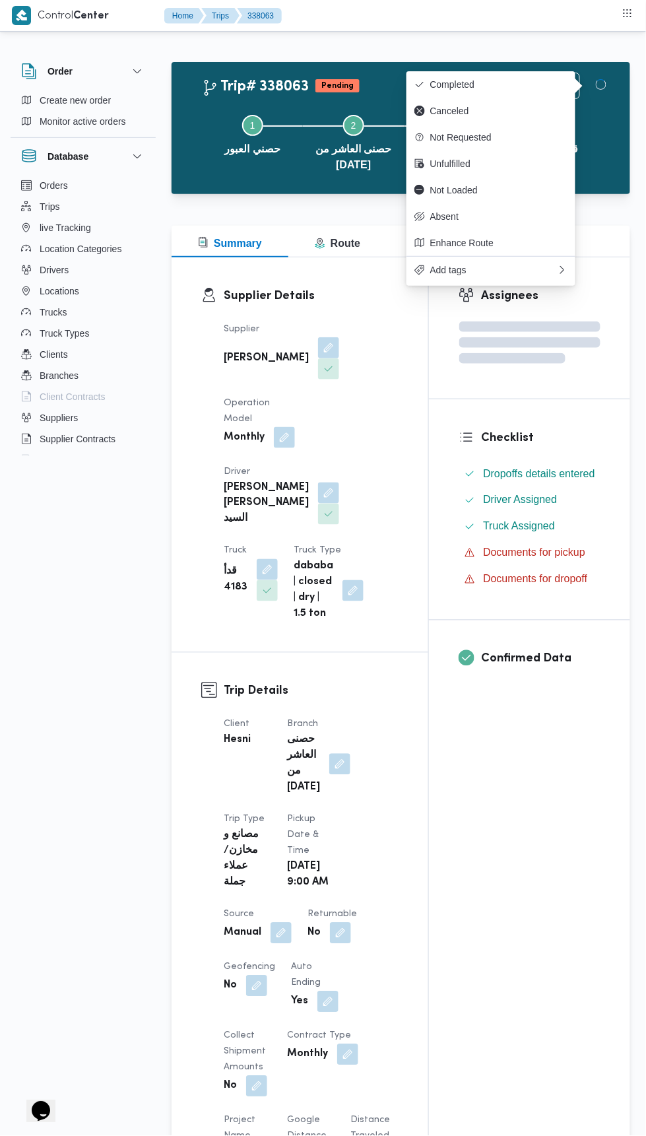
click at [509, 787] on div "Assignees Checklist Dropoffs details entered Driver Assigned Truck Assigned Doc…" at bounding box center [529, 1041] width 201 height 1566
